Goal: Transaction & Acquisition: Purchase product/service

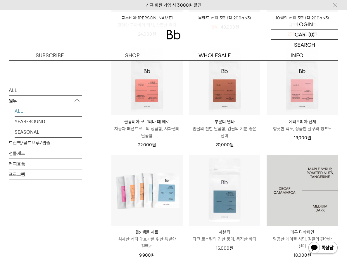
scroll to position [169, 0]
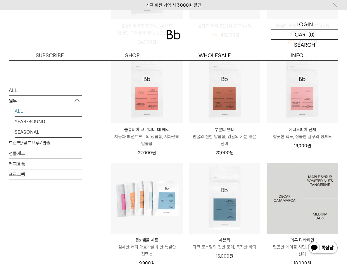
click at [285, 179] on img at bounding box center [302, 198] width 71 height 71
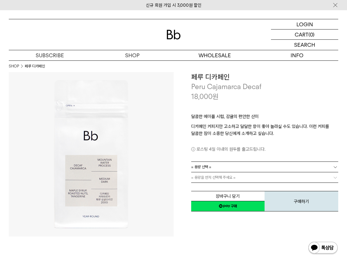
click at [219, 179] on span "= 용량을 먼저 선택해 주세요 =" at bounding box center [213, 178] width 44 height 10
click at [228, 168] on link "= 용량 선택 =" at bounding box center [264, 167] width 147 height 10
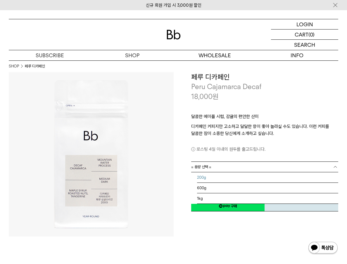
click at [227, 178] on li "200g" at bounding box center [268, 178] width 142 height 11
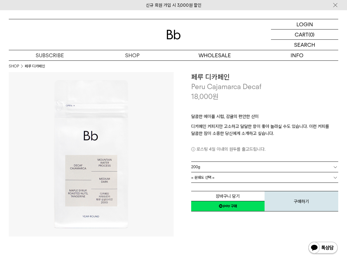
click at [236, 176] on link "= 분쇄도 선택 =" at bounding box center [264, 178] width 147 height 10
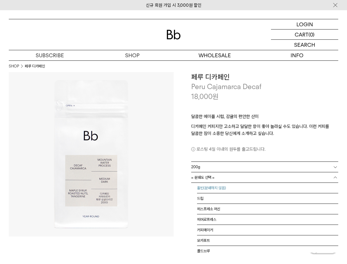
click at [228, 188] on li "홀빈(분쇄하지 않음)" at bounding box center [268, 188] width 142 height 11
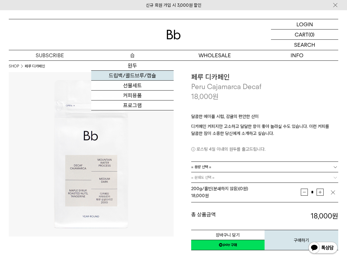
click at [130, 79] on link "드립백/콜드브루/캡슐" at bounding box center [132, 76] width 82 height 10
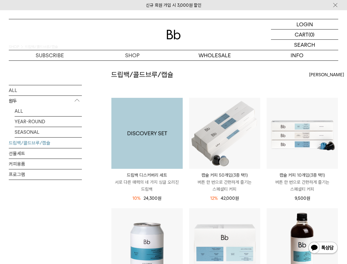
scroll to position [20, 0]
click at [170, 160] on img at bounding box center [146, 133] width 71 height 71
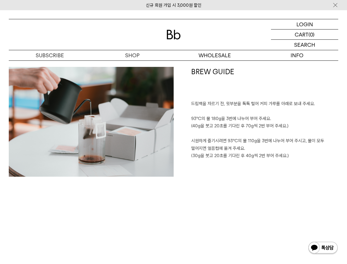
scroll to position [937, 0]
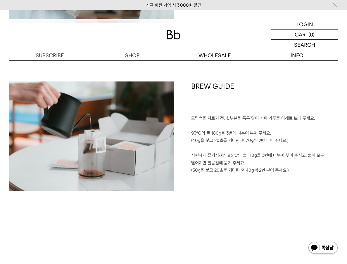
click at [194, 197] on div "BREW GUIDE 드립백을 자르기 전, 윗부분을 톡톡 털어 커피 가루를 아래로 보내 주세요. 93℃의 물 180g을 3번에 나누어 부어 주세…" at bounding box center [174, 166] width 330 height 168
